Goal: Transaction & Acquisition: Subscribe to service/newsletter

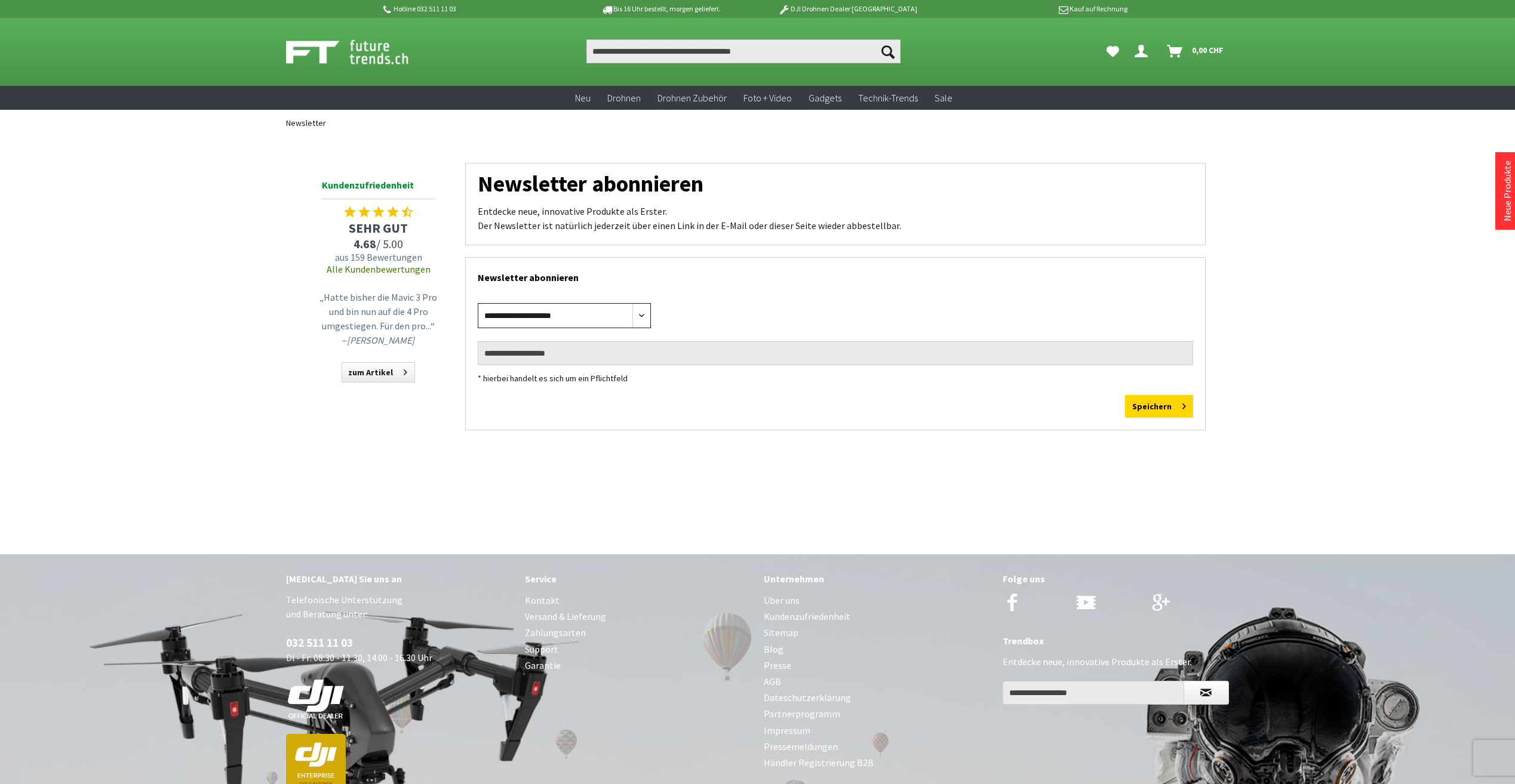
click at [596, 312] on select "**********" at bounding box center [564, 316] width 173 height 25
click at [607, 353] on input "email" at bounding box center [835, 353] width 715 height 24
type input "**********"
click at [1143, 406] on button "Speichern" at bounding box center [1159, 407] width 68 height 23
